Goal: Task Accomplishment & Management: Use online tool/utility

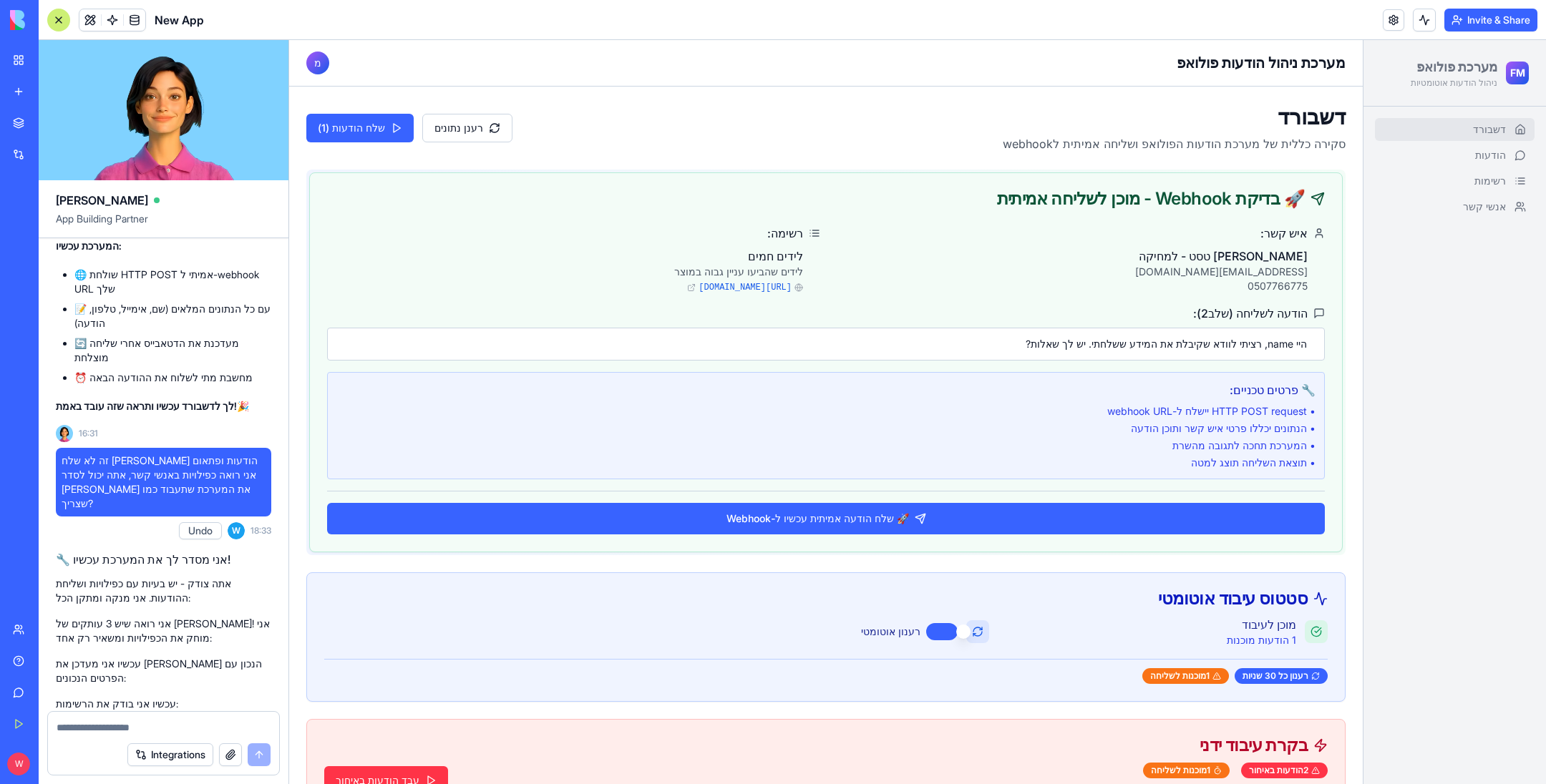
scroll to position [965, 0]
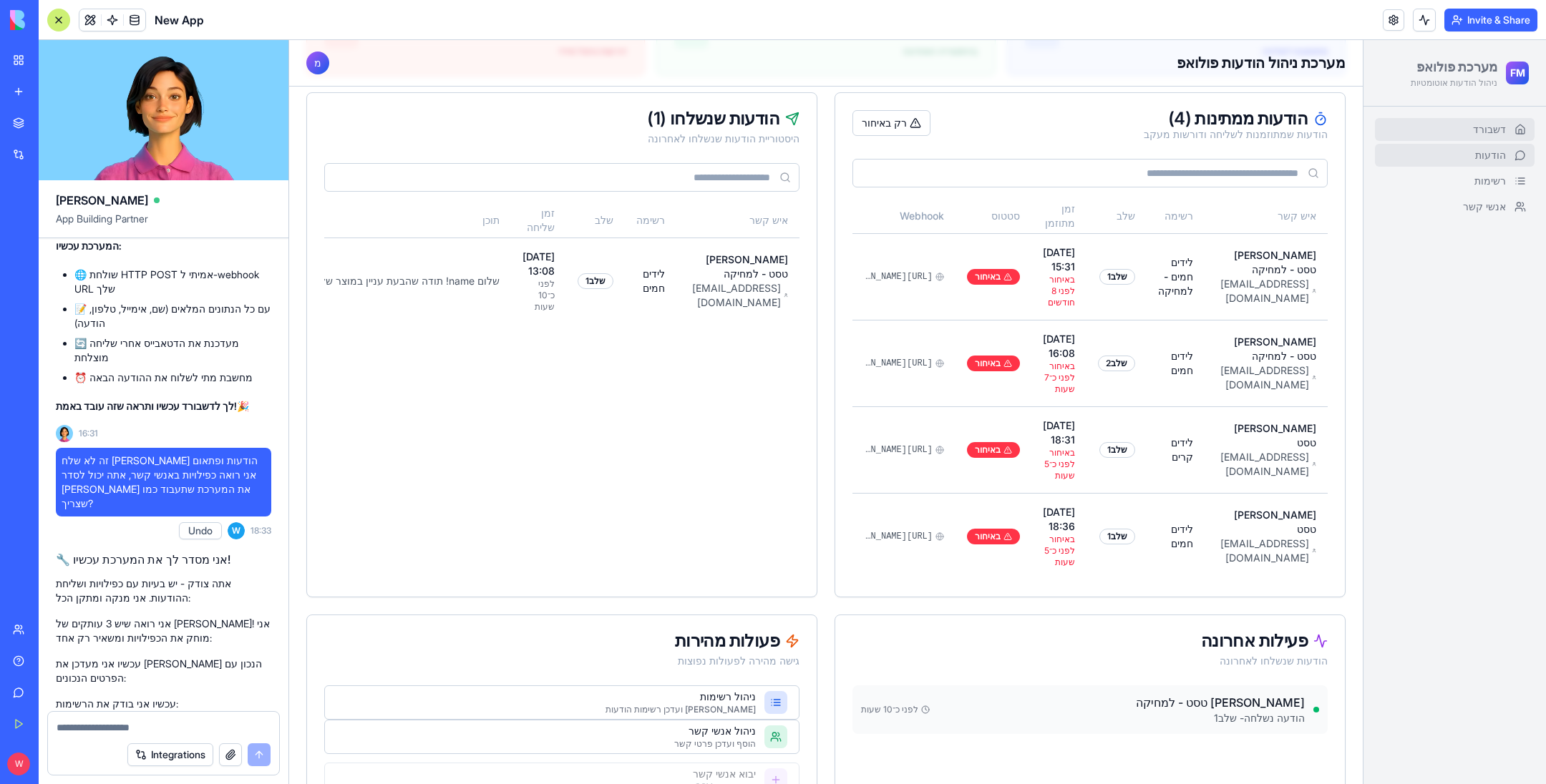
click at [1449, 154] on link "הודעות" at bounding box center [1455, 155] width 160 height 23
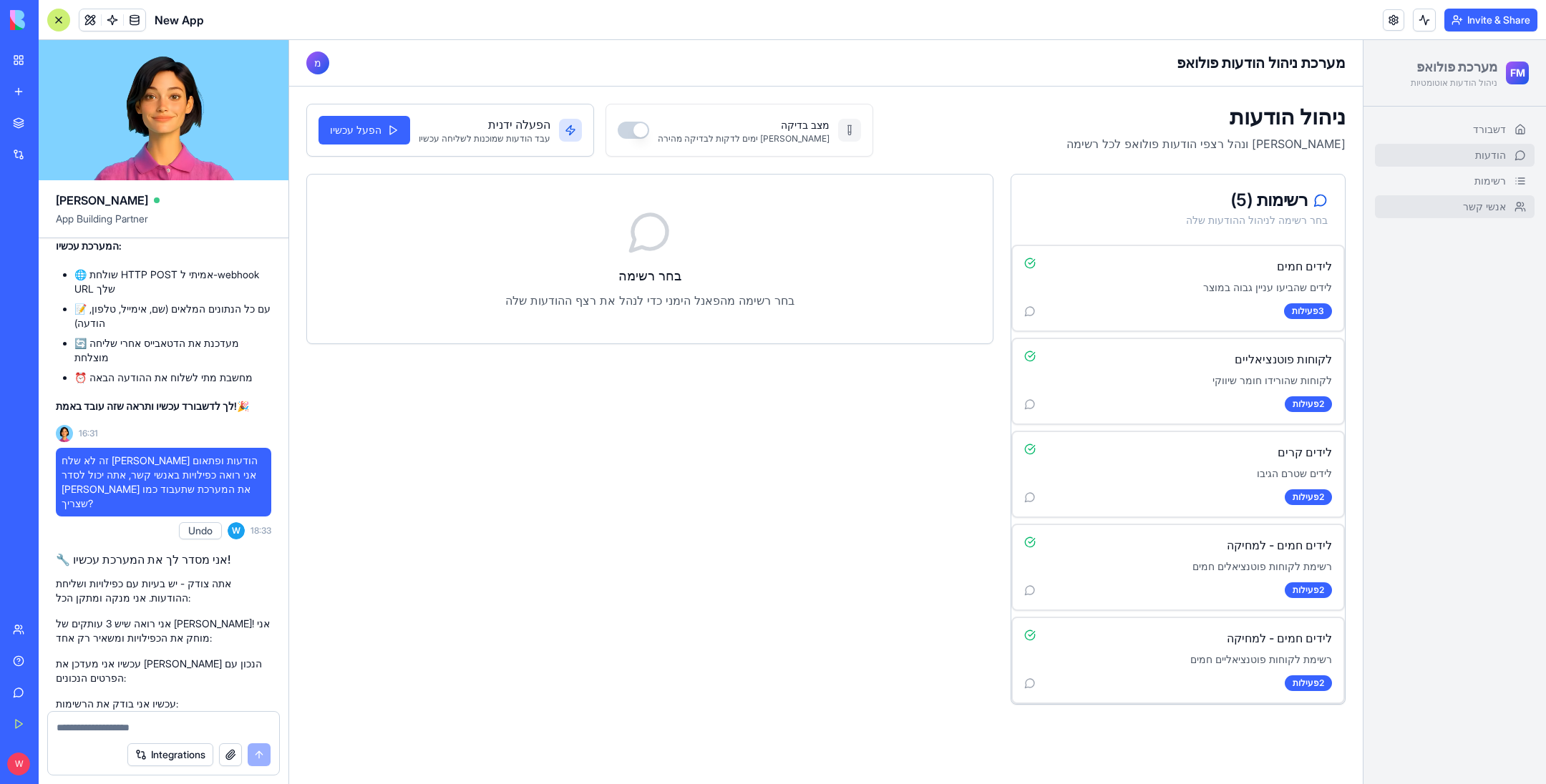
click at [1475, 210] on span "אנשי קשר" at bounding box center [1484, 207] width 43 height 15
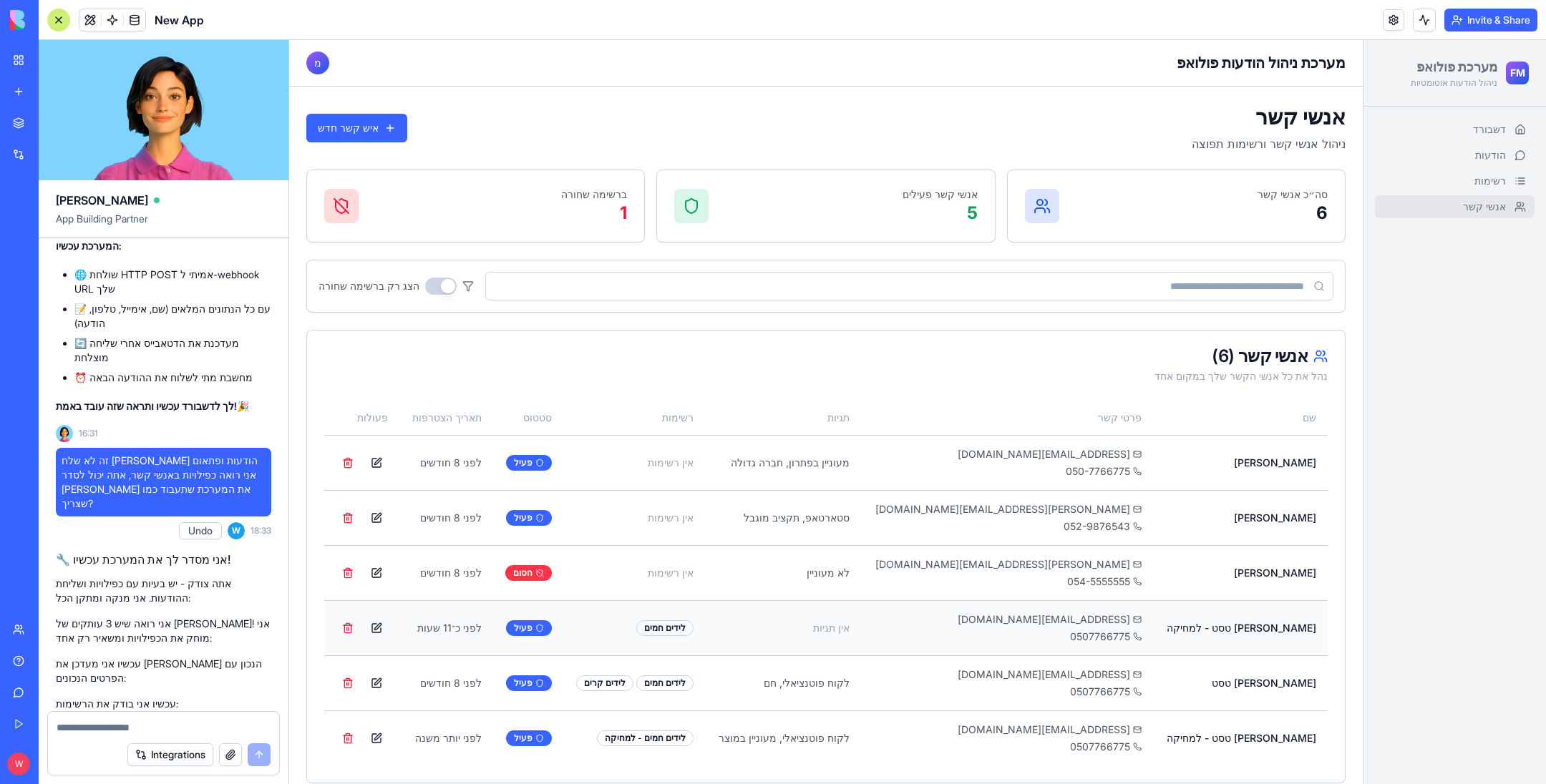
click at [388, 624] on button at bounding box center [376, 627] width 23 height 23
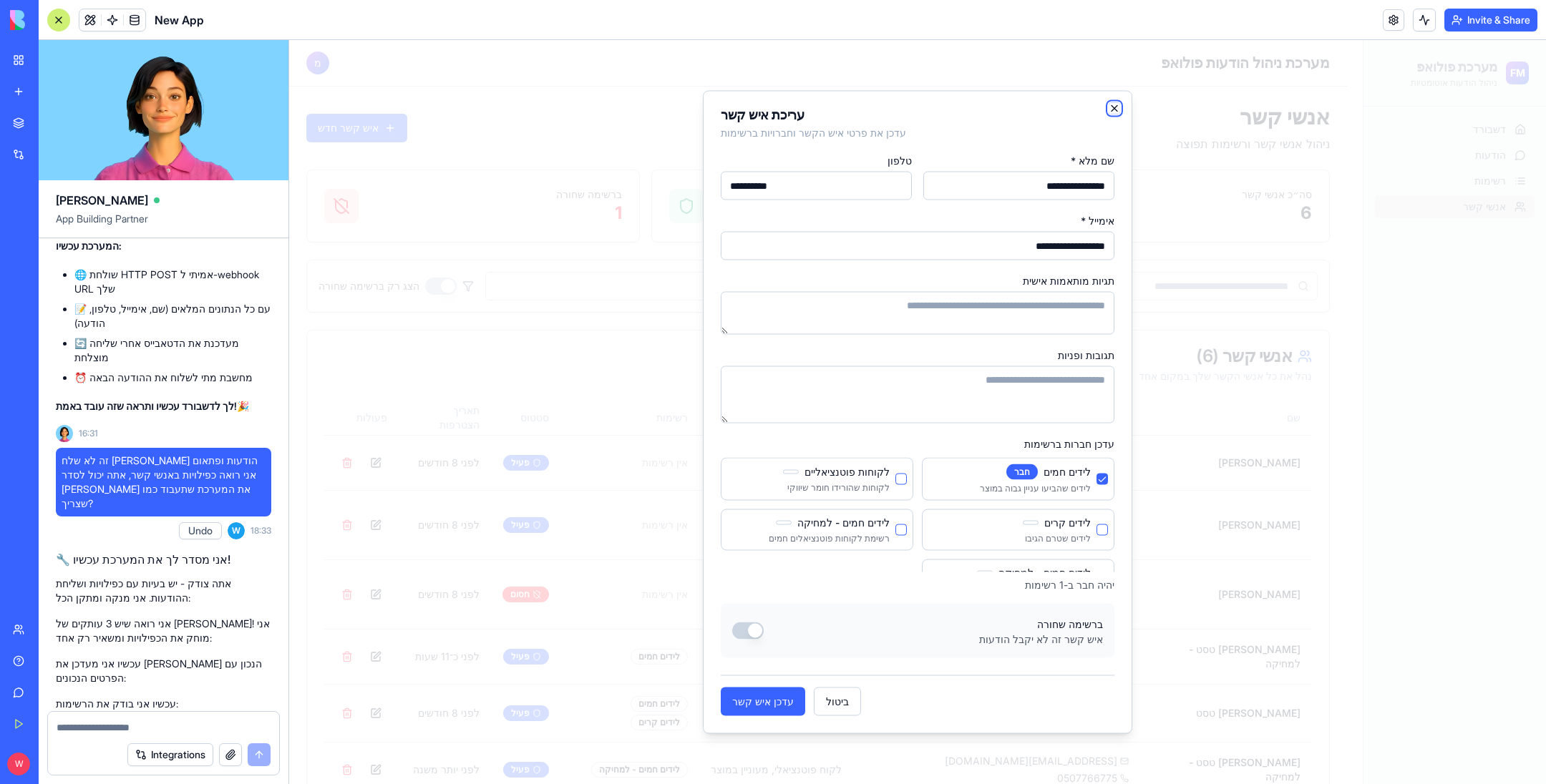
click at [1118, 110] on icon "button" at bounding box center [1114, 109] width 12 height 12
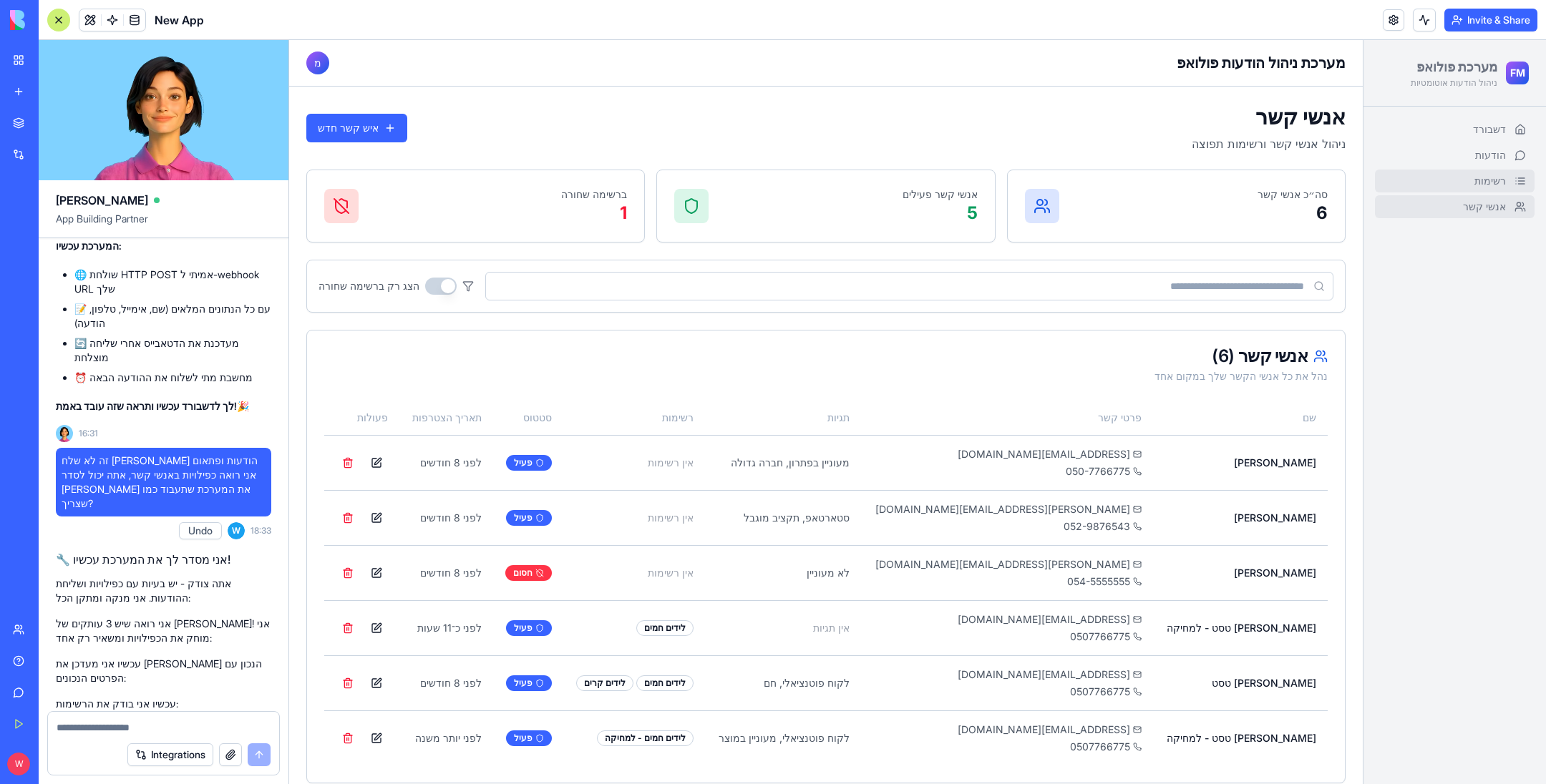
click at [1433, 180] on link "רשימות" at bounding box center [1455, 181] width 160 height 23
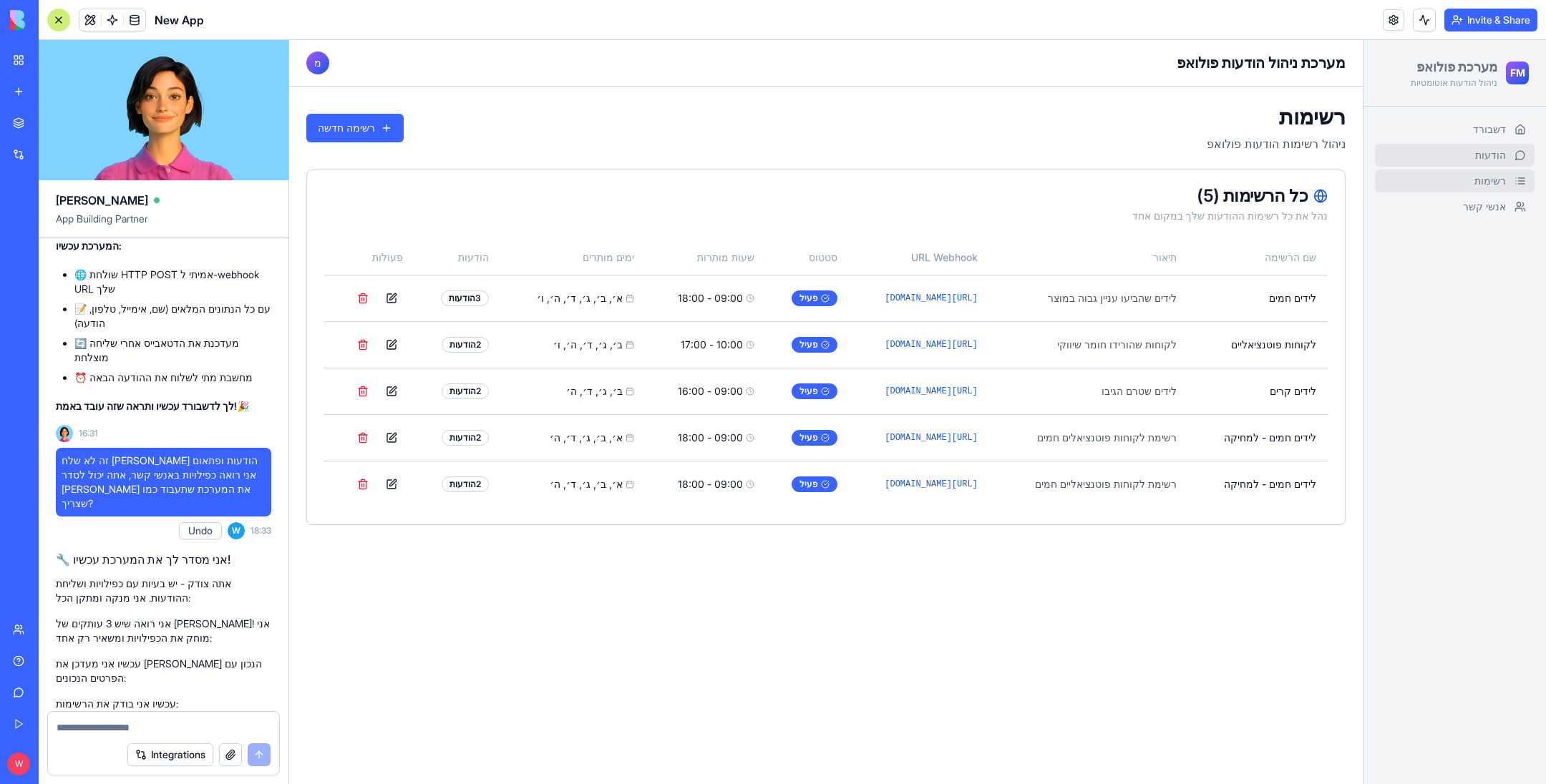
click at [1506, 152] on link "הודעות" at bounding box center [1455, 155] width 160 height 23
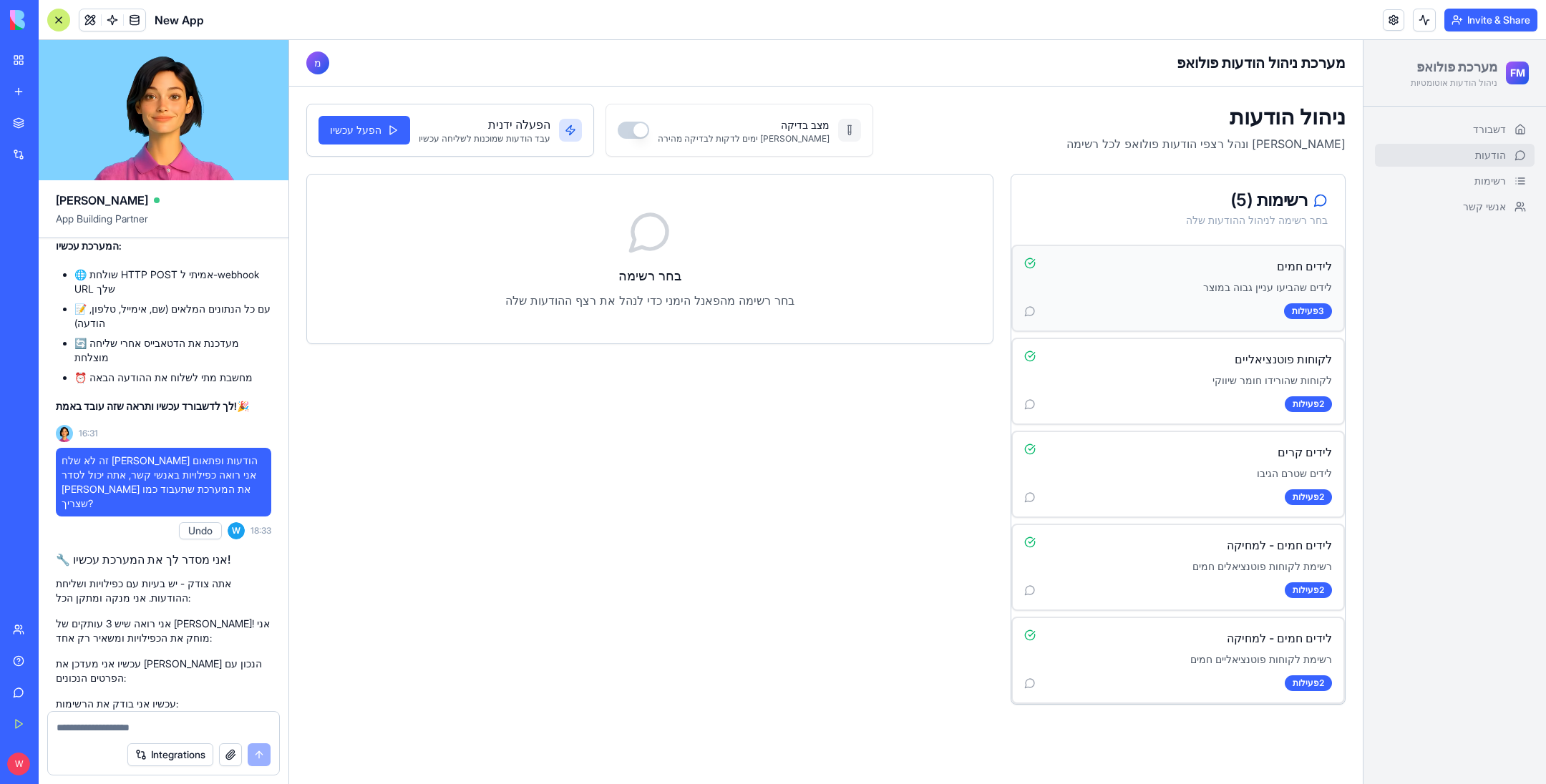
click at [1187, 292] on p "לידים שהביעו עניין גבוה במוצר" at bounding box center [1178, 287] width 308 height 15
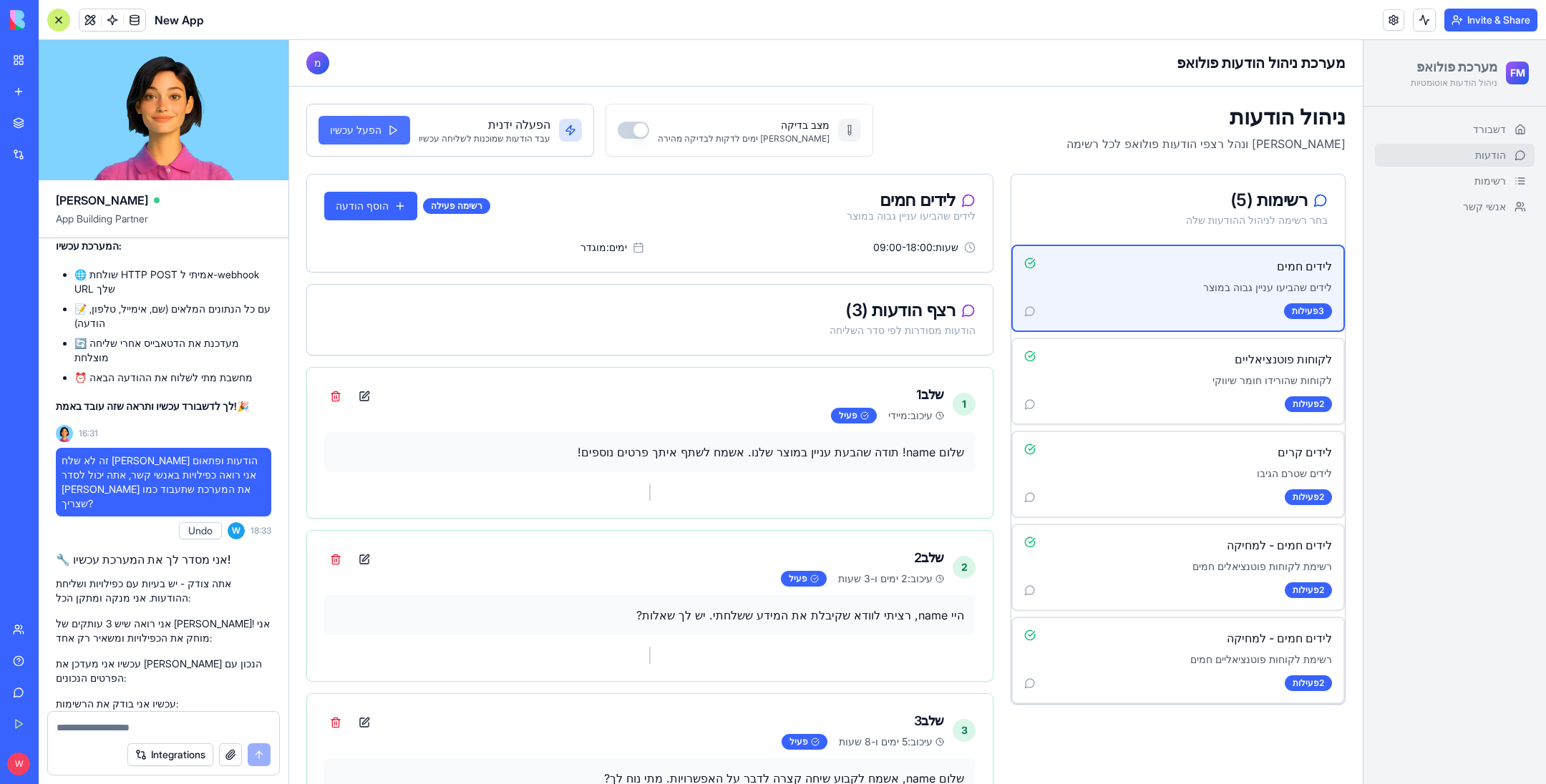
click at [377, 127] on button "הפעל עכשיו" at bounding box center [364, 129] width 91 height 29
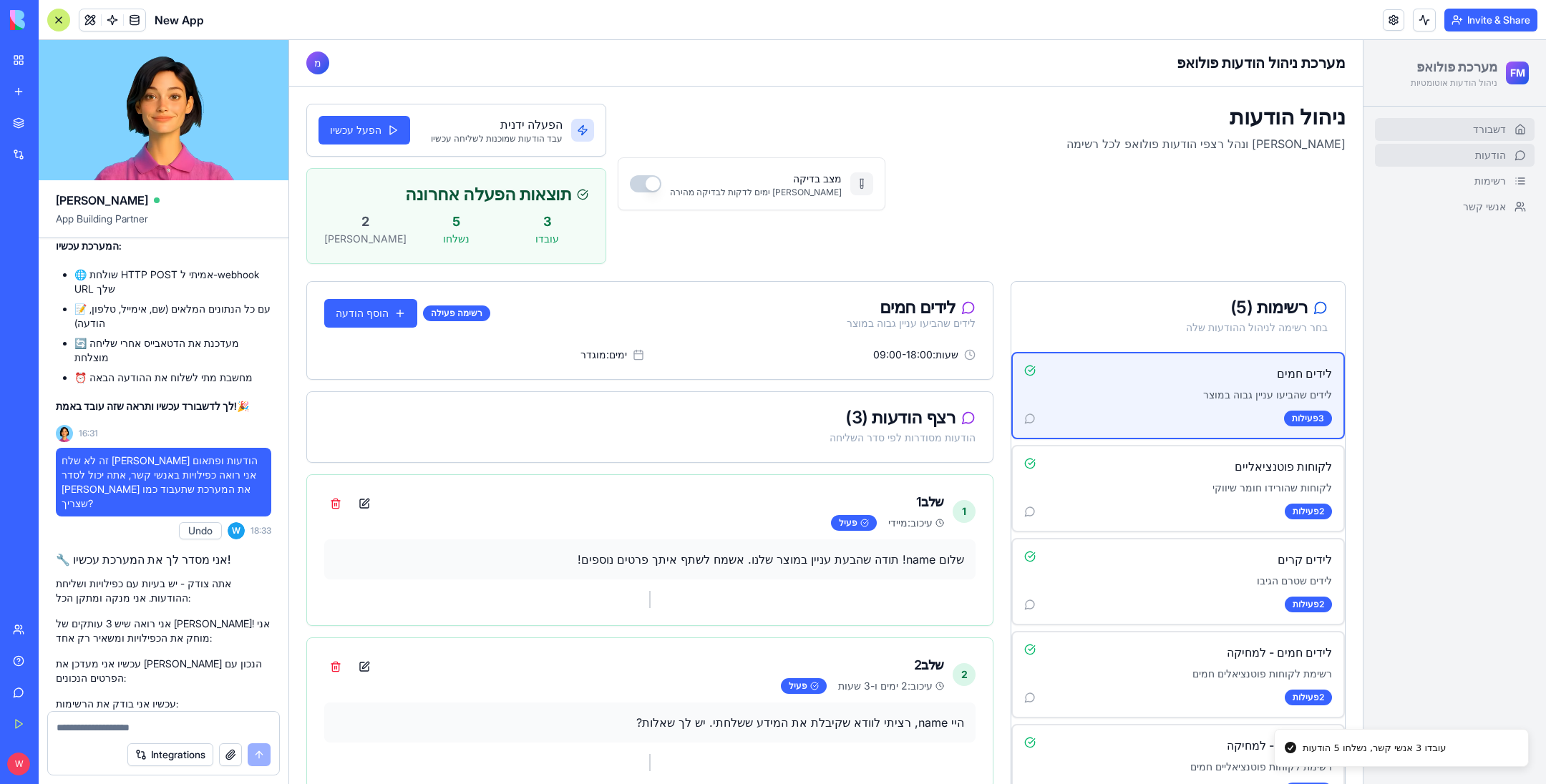
click at [1437, 135] on link "דשבורד" at bounding box center [1455, 129] width 160 height 23
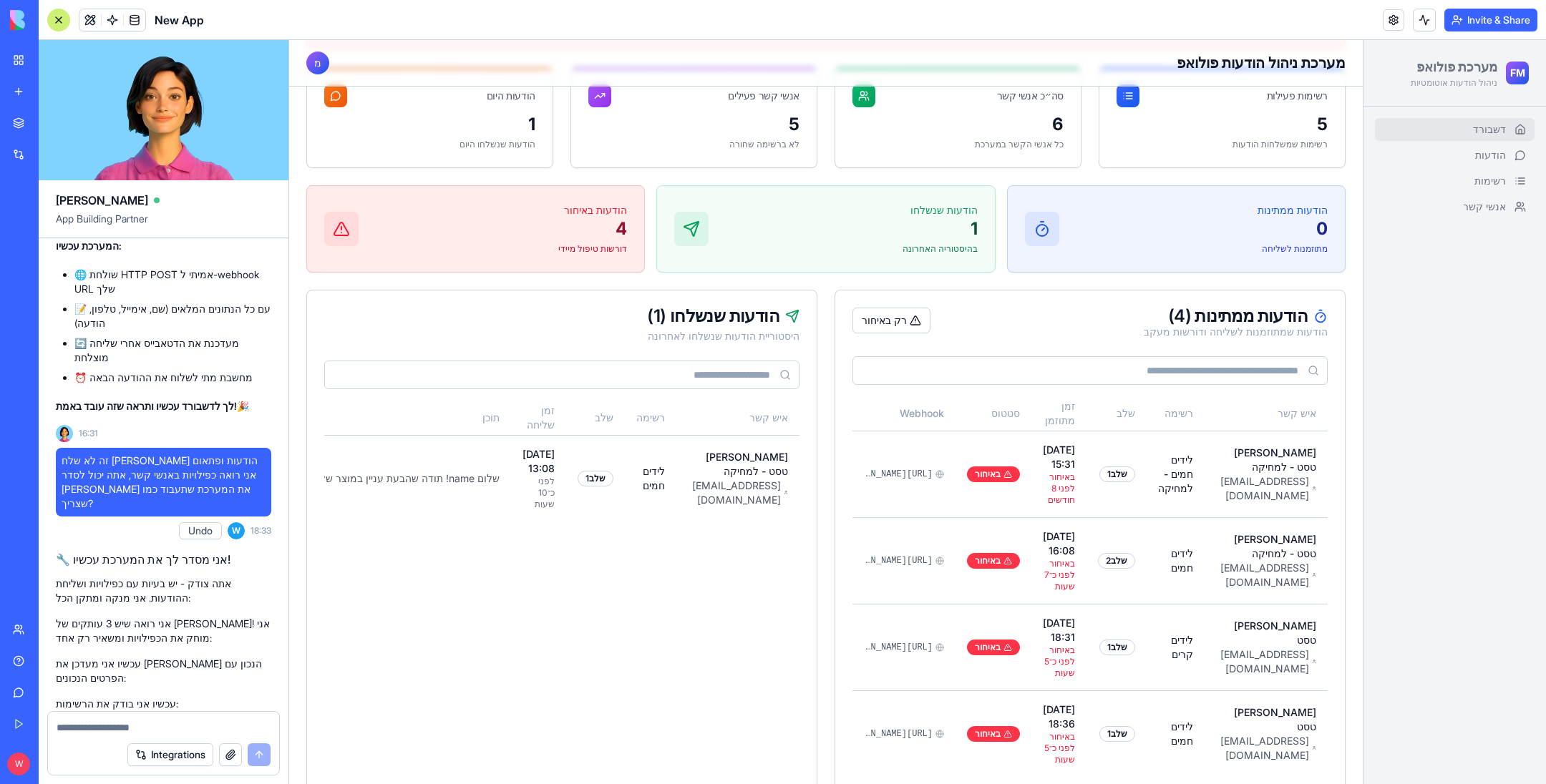
scroll to position [769, 0]
click at [884, 317] on button "רק באיחור" at bounding box center [891, 318] width 78 height 26
click at [884, 317] on button "הצג הכל" at bounding box center [886, 318] width 68 height 26
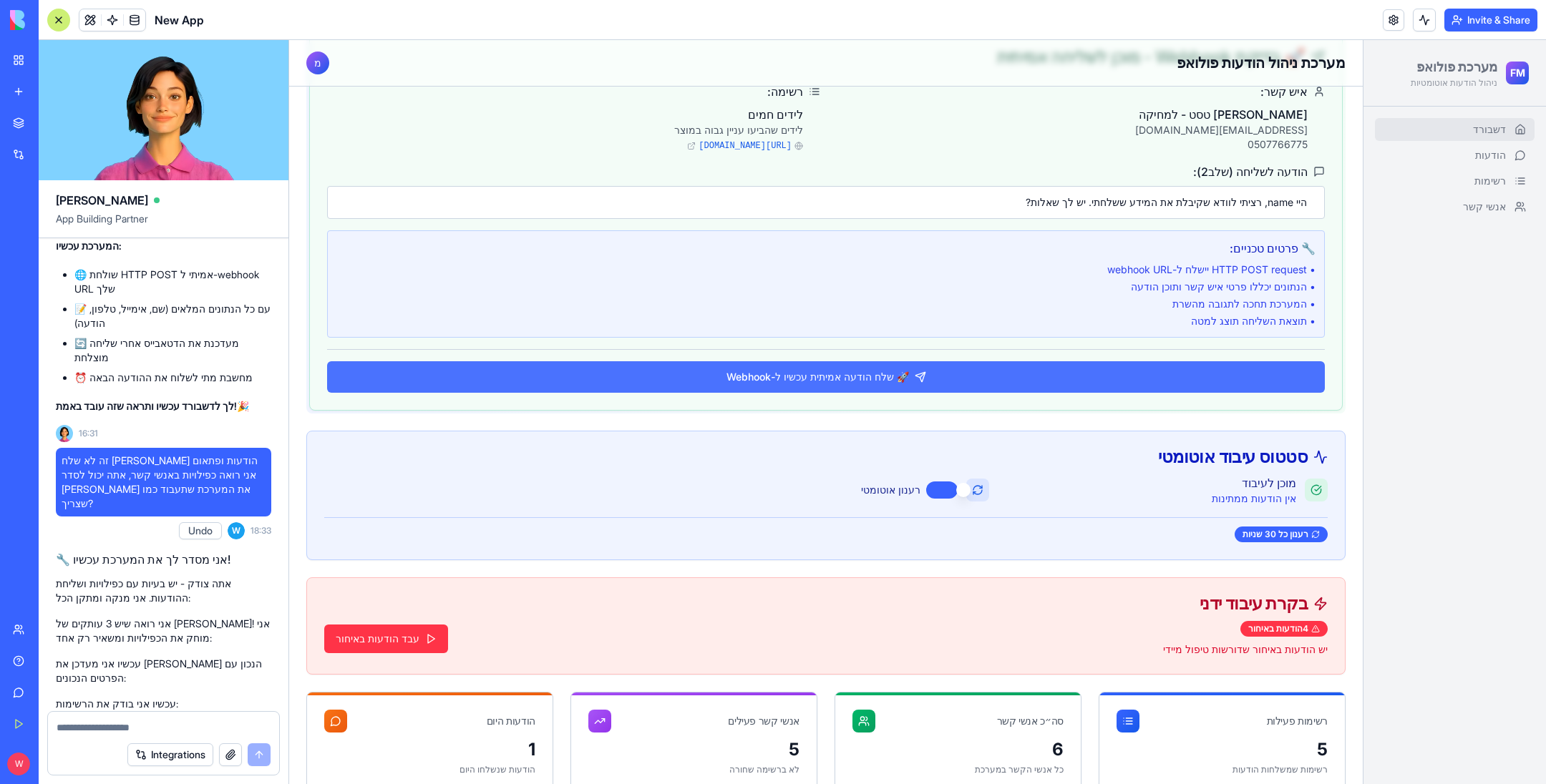
scroll to position [137, 0]
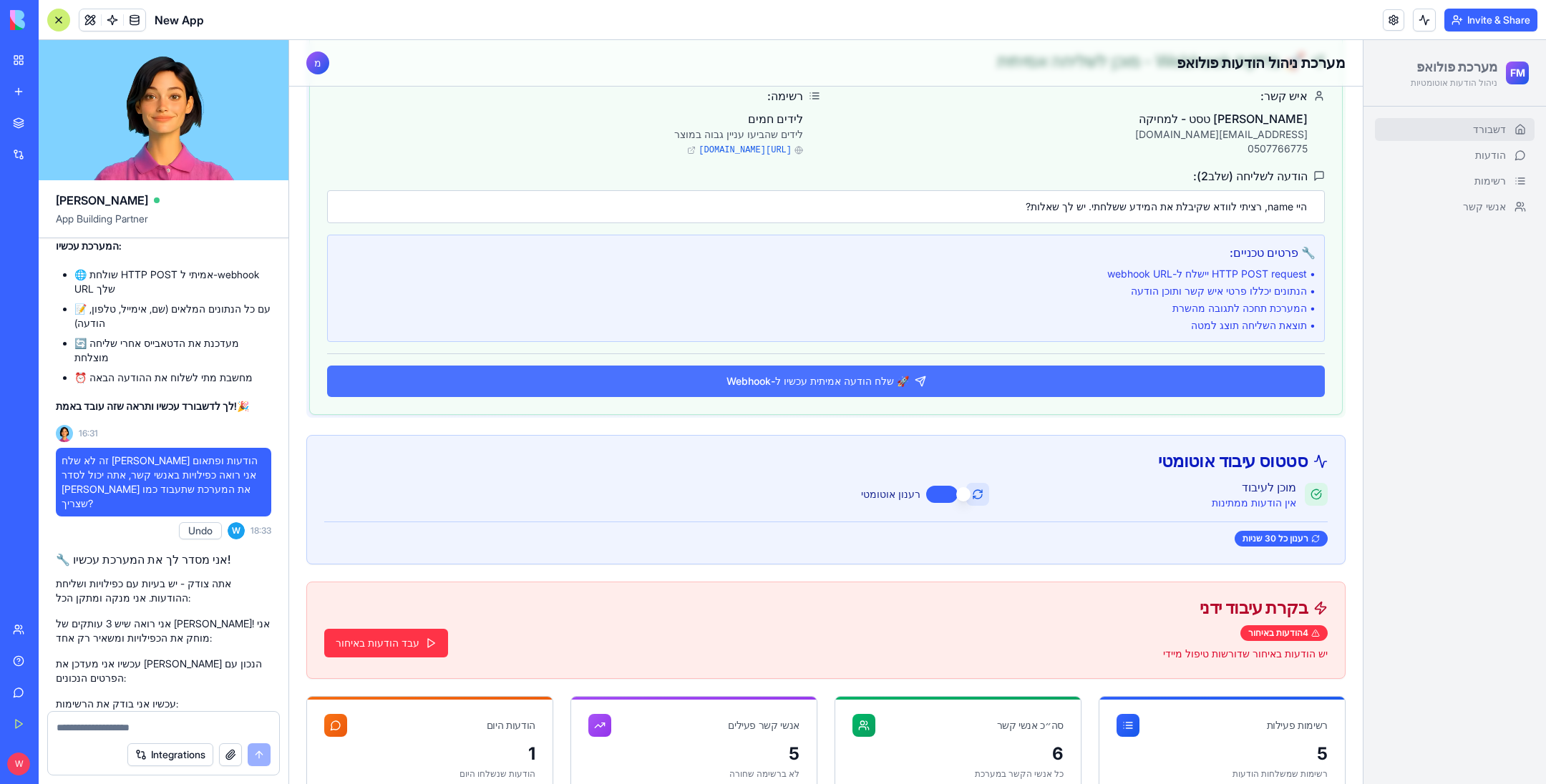
click at [870, 373] on button "🚀 שלח הודעה אמיתית עכשיו ל-Webhook" at bounding box center [826, 381] width 998 height 31
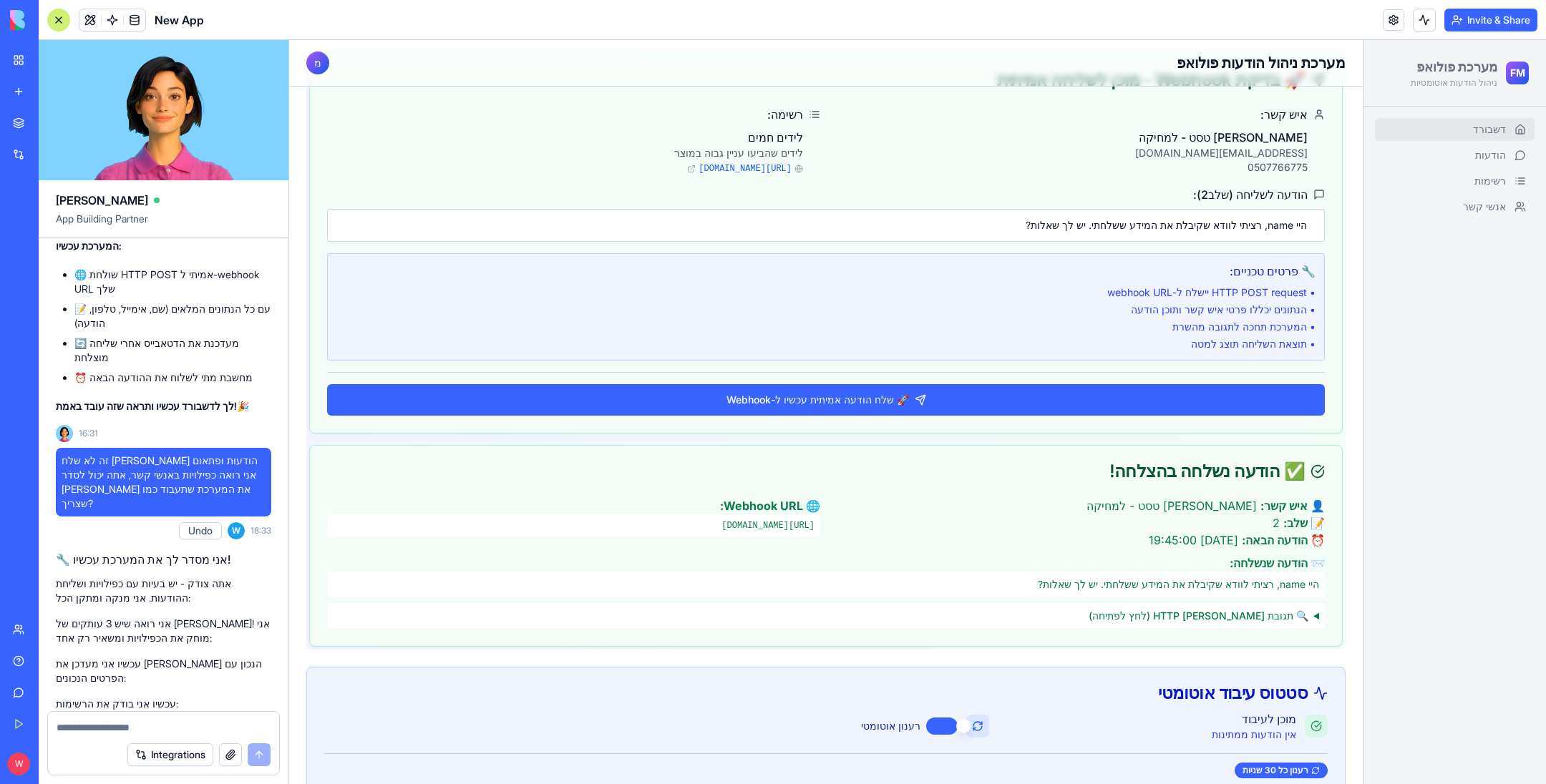
scroll to position [118, 0]
click at [687, 168] on icon at bounding box center [691, 170] width 9 height 9
drag, startPoint x: 534, startPoint y: 163, endPoint x: 528, endPoint y: 176, distance: 14.3
click at [528, 176] on div "איש קשר: [PERSON_NAME] - למחיקה [EMAIL_ADDRESS][DOMAIN_NAME] 0507766775 רשימה: …" at bounding box center [826, 270] width 1032 height 327
click at [532, 162] on div "לידים חמים לידים שהביעו עניין גבוה במוצר [URL][DOMAIN_NAME]" at bounding box center [574, 152] width 493 height 46
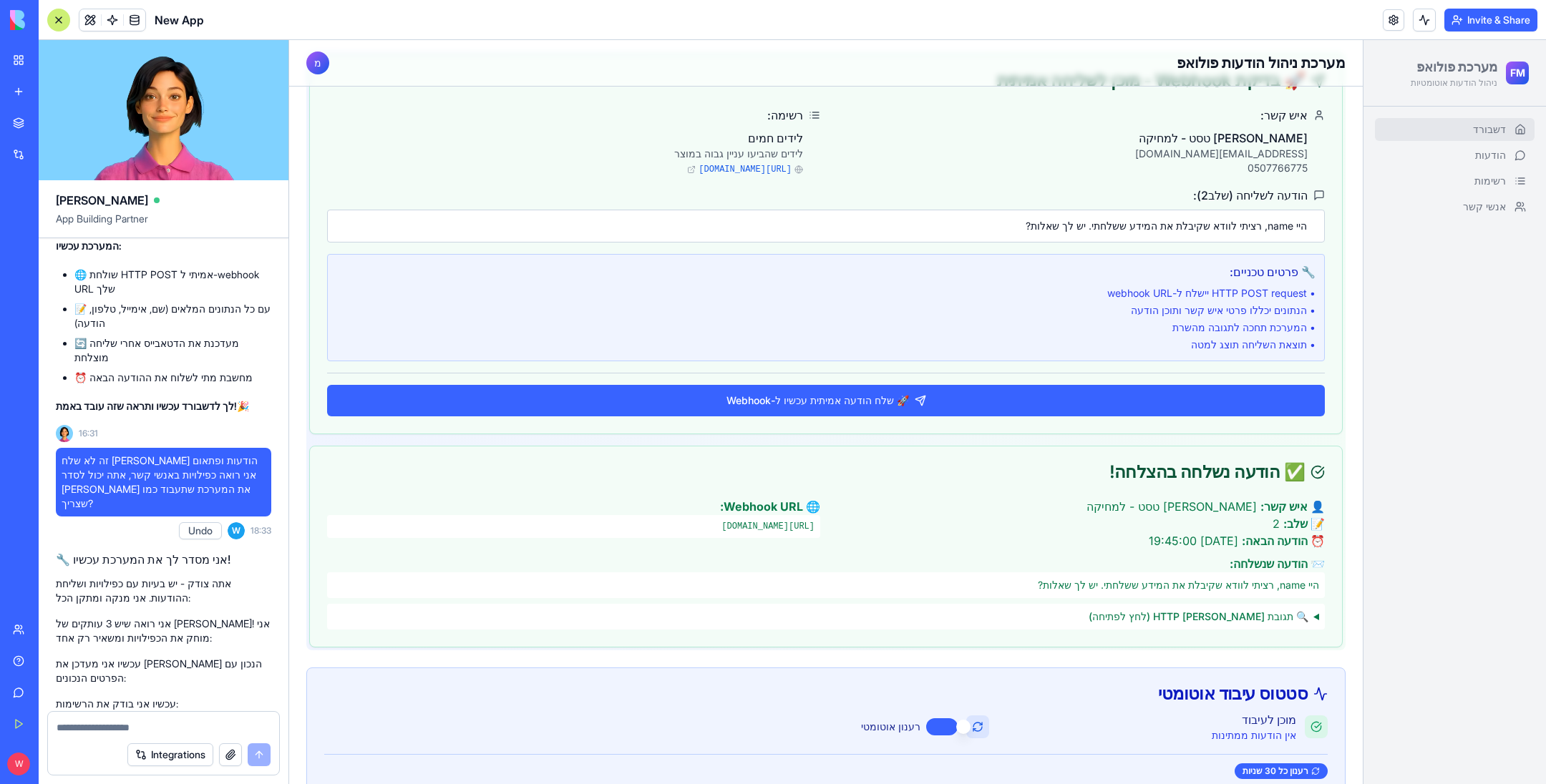
drag, startPoint x: 532, startPoint y: 162, endPoint x: 517, endPoint y: 167, distance: 15.8
click at [517, 167] on div "לידים חמים לידים שהביעו עניין גבוה במוצר [URL][DOMAIN_NAME]" at bounding box center [574, 152] width 493 height 46
click at [699, 167] on span "[URL][DOMAIN_NAME]" at bounding box center [745, 170] width 93 height 12
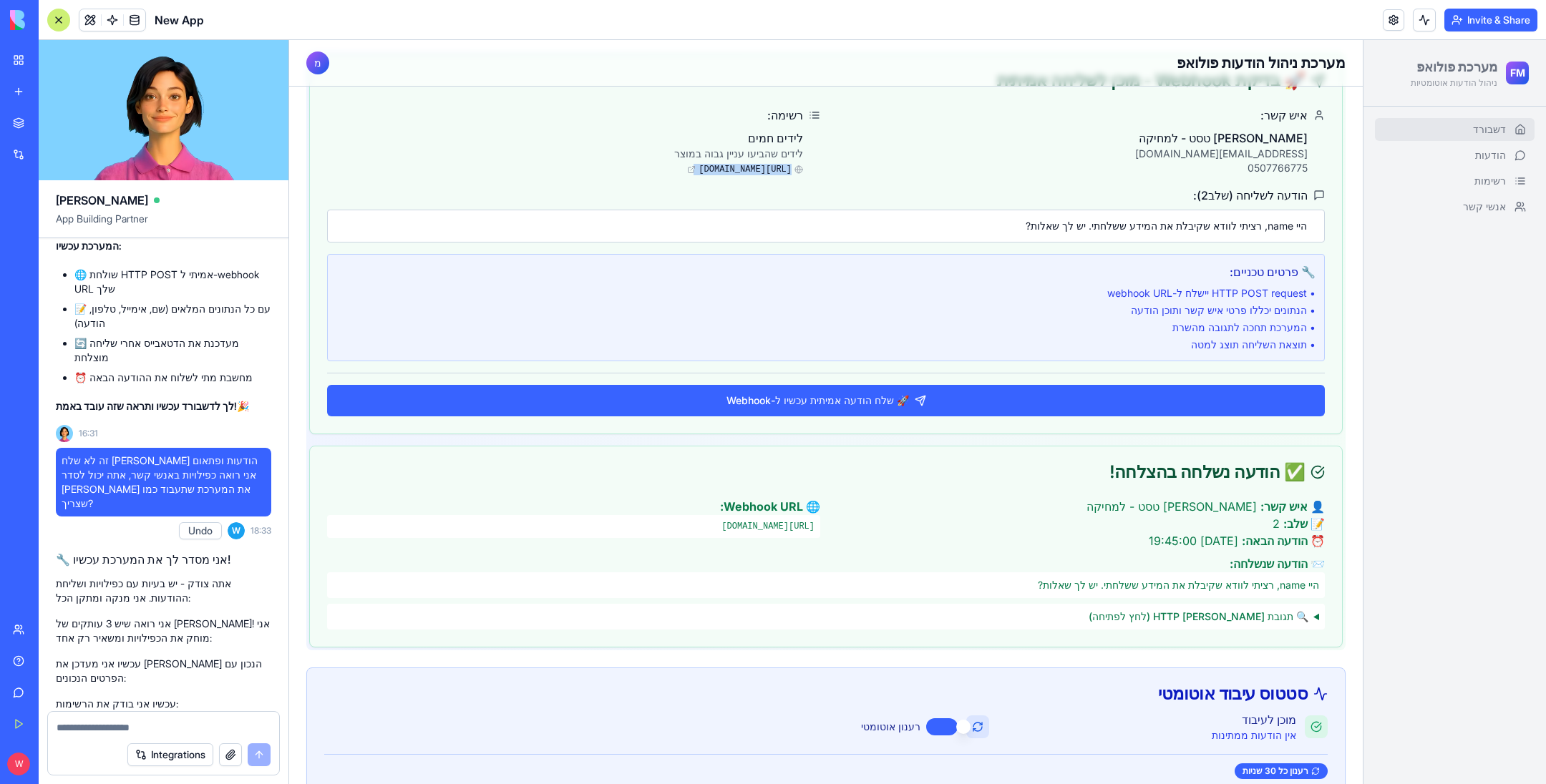
copy div "[URL][DOMAIN_NAME]"
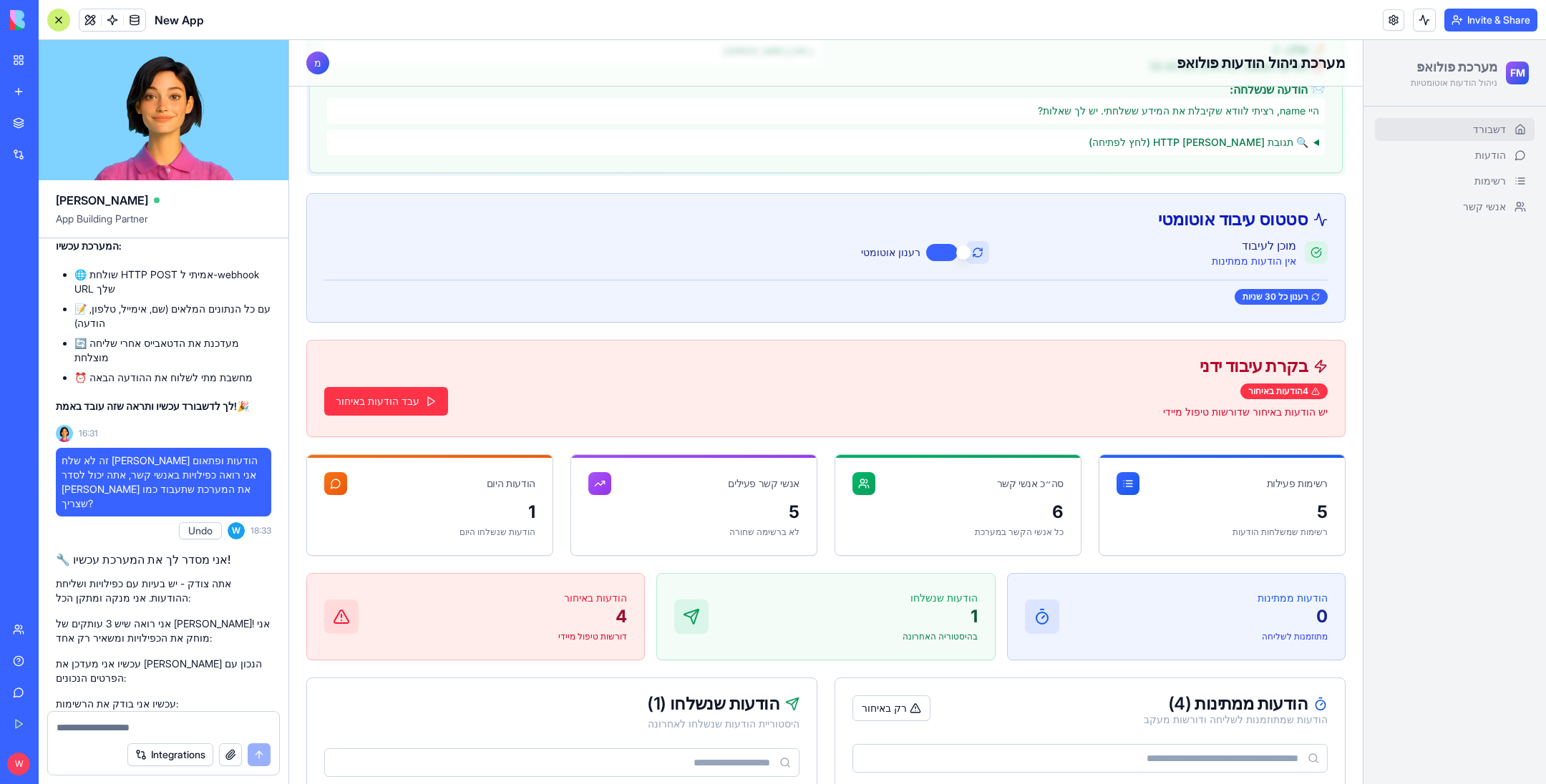
scroll to position [595, 0]
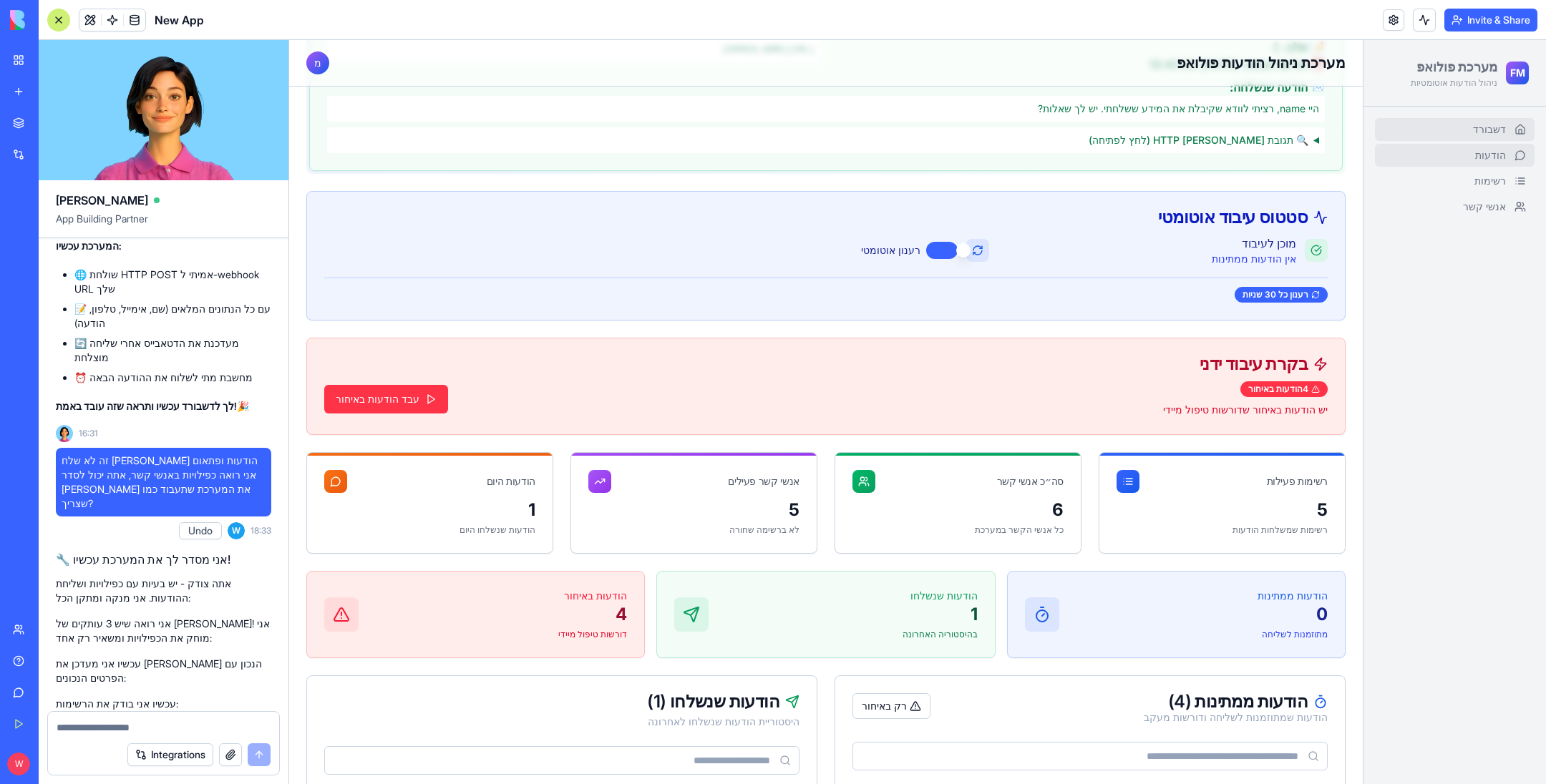
click at [1450, 152] on link "הודעות" at bounding box center [1455, 155] width 160 height 23
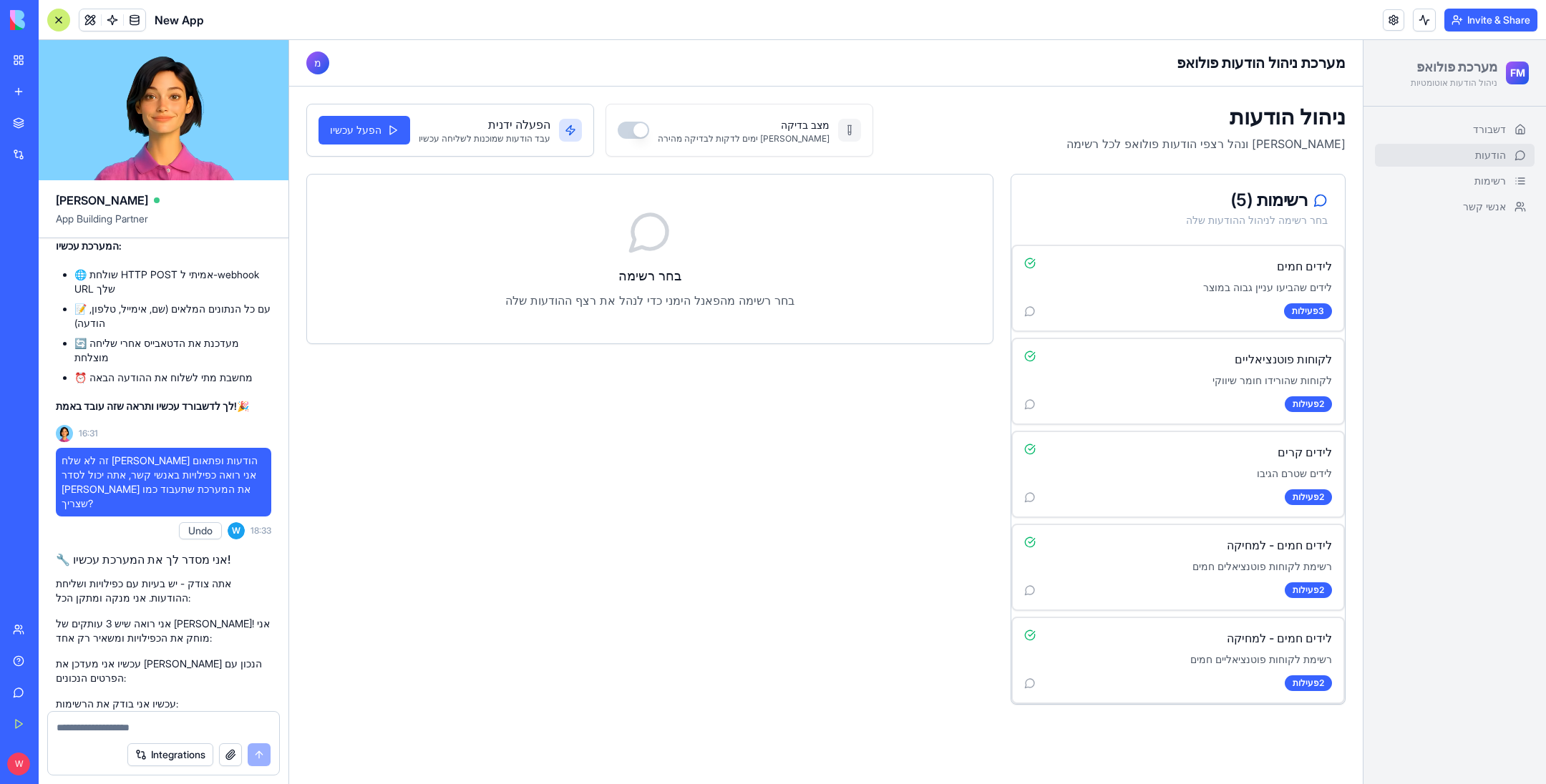
click at [138, 728] on textarea at bounding box center [163, 728] width 214 height 15
type textarea "**********"
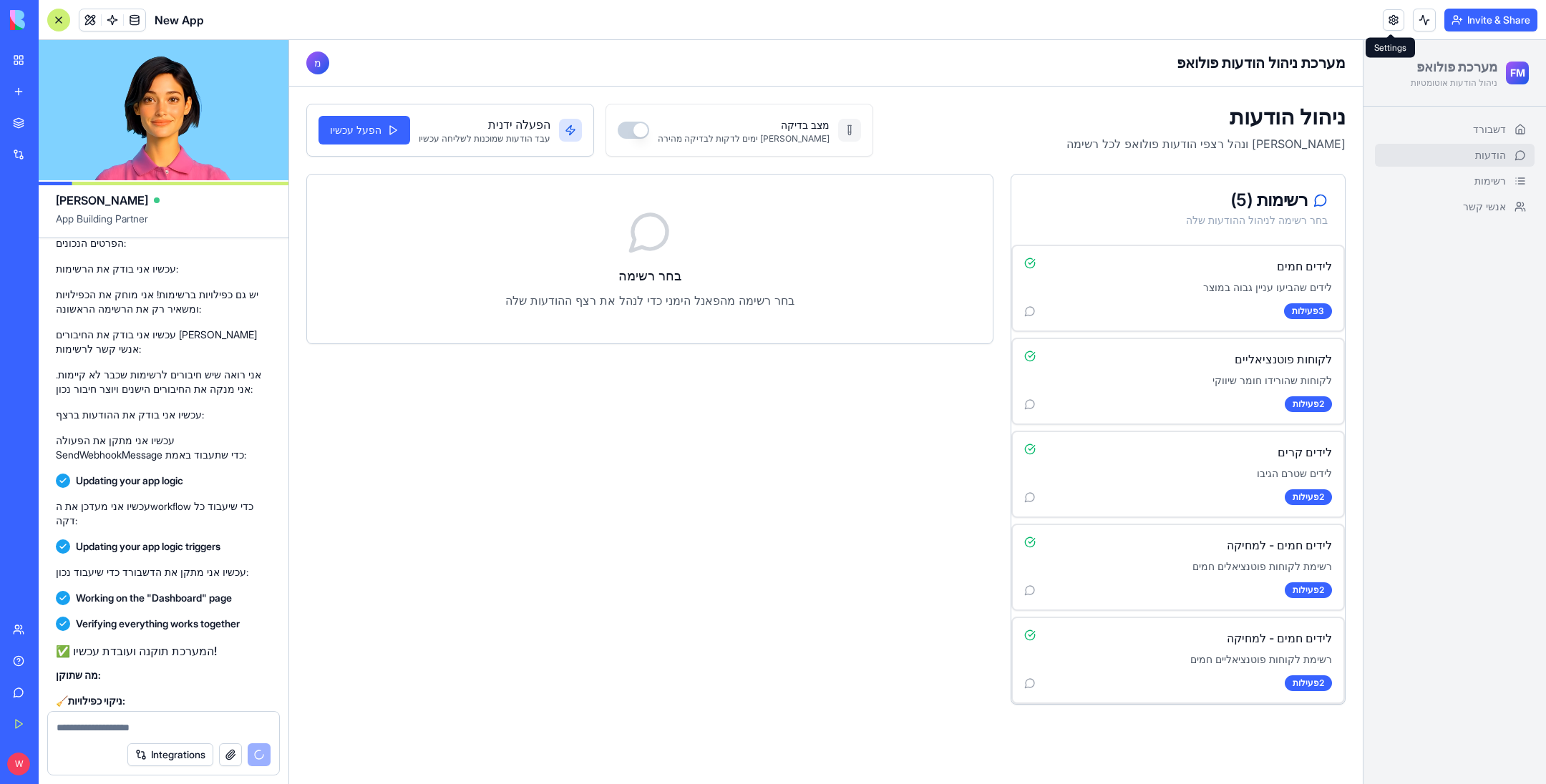
scroll to position [13638, 0]
